Goal: Information Seeking & Learning: Learn about a topic

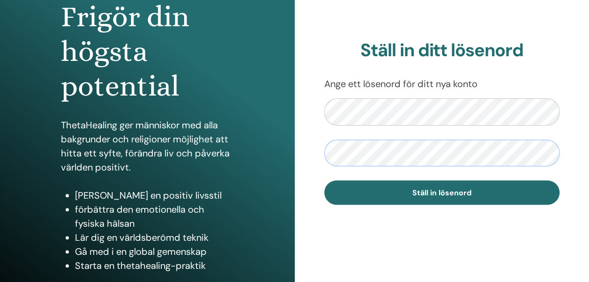
scroll to position [94, 0]
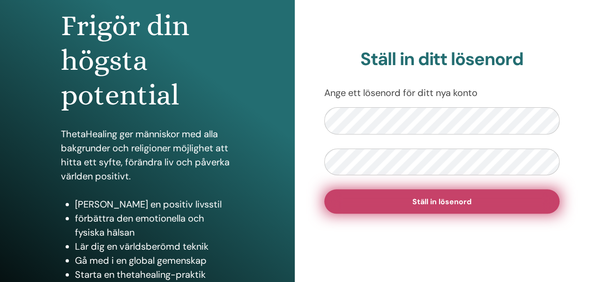
click at [422, 207] on button "Ställ in lösenord" at bounding box center [442, 201] width 236 height 24
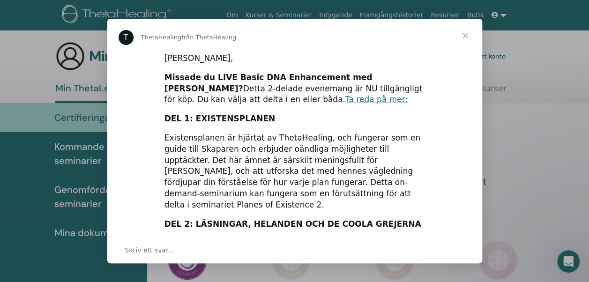
click at [464, 32] on span "Stänga" at bounding box center [465, 36] width 34 height 34
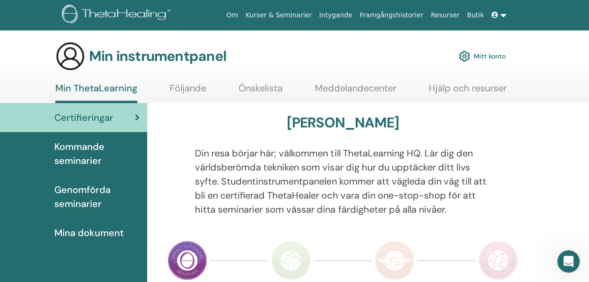
click at [74, 151] on span "Kommande seminarier" at bounding box center [96, 154] width 85 height 28
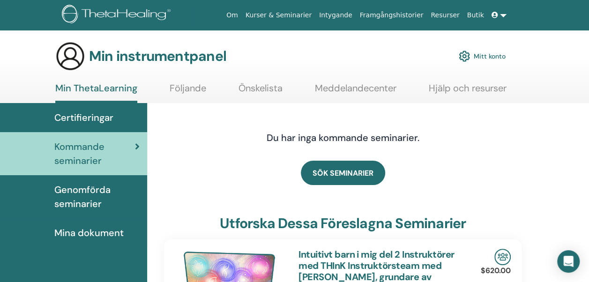
click at [91, 117] on span "Certifieringar" at bounding box center [83, 118] width 59 height 14
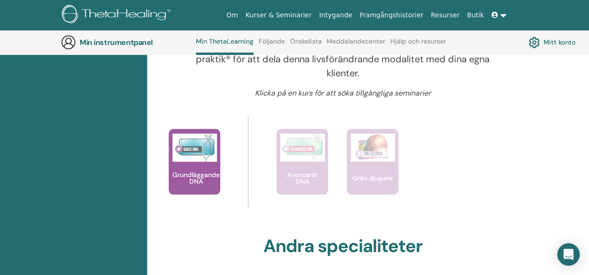
scroll to position [352, 0]
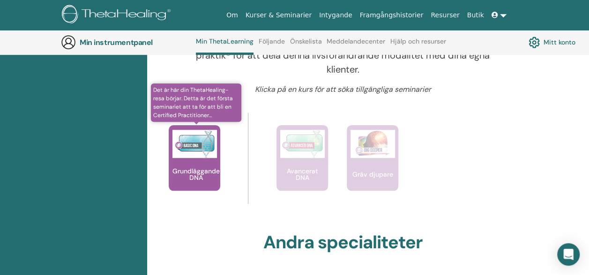
click at [193, 159] on div "Grundläggande DNA" at bounding box center [195, 158] width 52 height 66
click at [197, 156] on img at bounding box center [194, 144] width 45 height 28
